Goal: Task Accomplishment & Management: Manage account settings

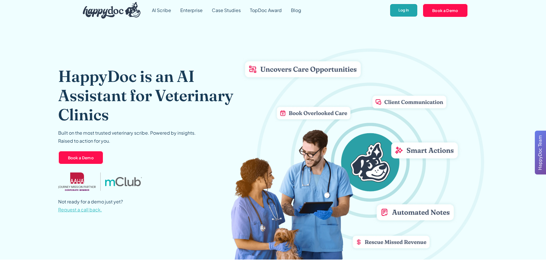
click at [396, 10] on link "Log In" at bounding box center [403, 10] width 28 height 14
click at [401, 15] on link "Log In" at bounding box center [403, 10] width 28 height 14
